Goal: Task Accomplishment & Management: Complete application form

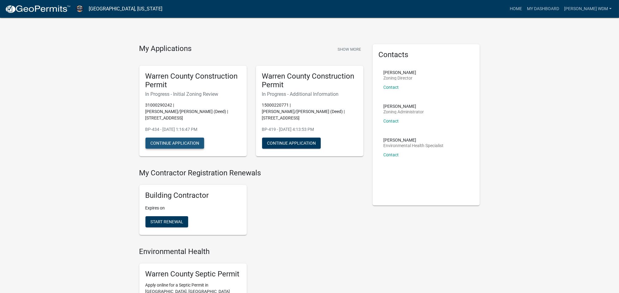
click at [160, 137] on button "Continue Application" at bounding box center [174, 142] width 59 height 11
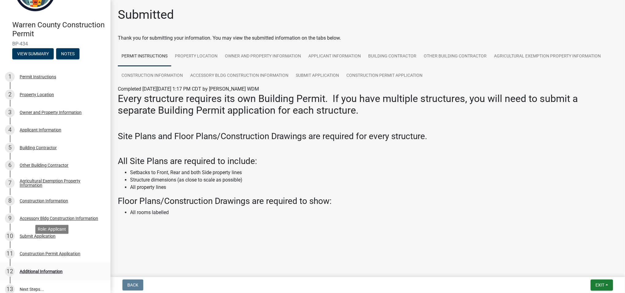
scroll to position [82, 0]
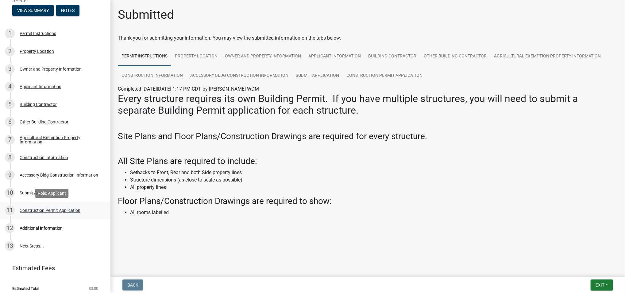
click at [29, 208] on div "Construction Permit Application" at bounding box center [50, 210] width 61 height 4
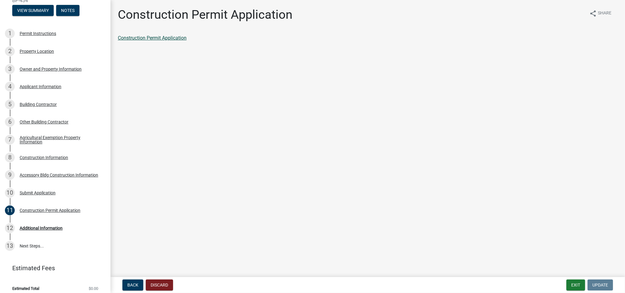
click at [152, 37] on link "Construction Permit Application" at bounding box center [152, 38] width 69 height 6
click at [26, 210] on div "Construction Permit Application" at bounding box center [50, 210] width 61 height 4
click at [11, 192] on div "10" at bounding box center [10, 193] width 10 height 10
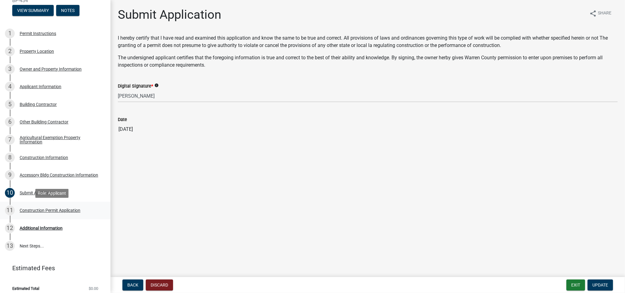
click at [10, 208] on div "11" at bounding box center [10, 210] width 10 height 10
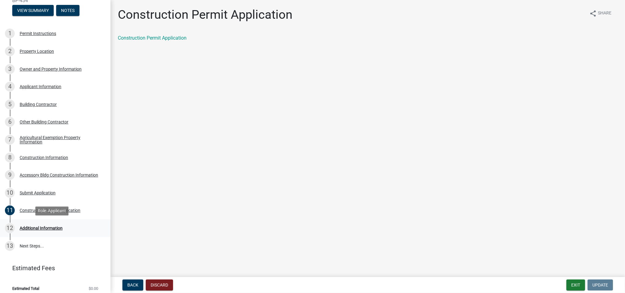
click at [12, 229] on div "12" at bounding box center [10, 228] width 10 height 10
click at [11, 244] on div "13" at bounding box center [10, 246] width 10 height 10
click at [12, 226] on div "12" at bounding box center [10, 228] width 10 height 10
click at [10, 245] on div "13" at bounding box center [10, 246] width 10 height 10
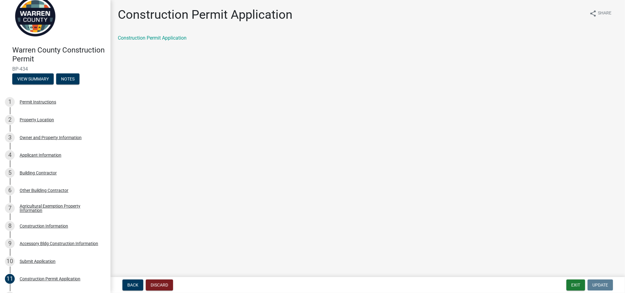
scroll to position [0, 0]
